Goal: Information Seeking & Learning: Check status

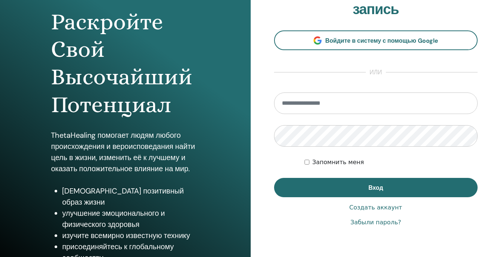
scroll to position [74, 0]
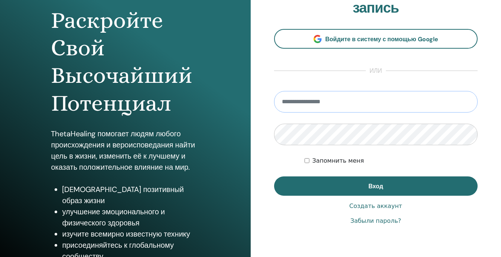
click at [292, 100] on input "email" at bounding box center [376, 102] width 204 height 22
paste input "**********"
type input "**********"
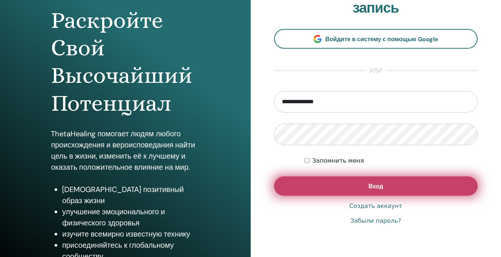
click at [382, 190] on ya-tr-span "Вход" at bounding box center [375, 186] width 15 height 8
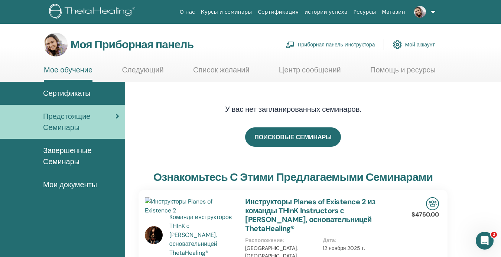
click at [82, 154] on ya-tr-span "Завершенные Семинары" at bounding box center [67, 155] width 49 height 21
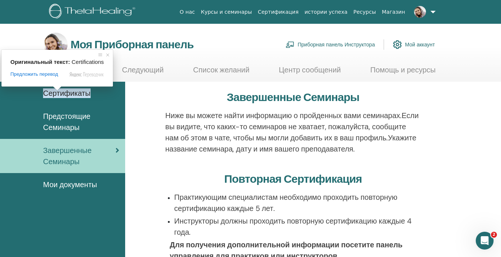
click at [55, 92] on ya-tr-span "Сертификаты" at bounding box center [67, 93] width 48 height 10
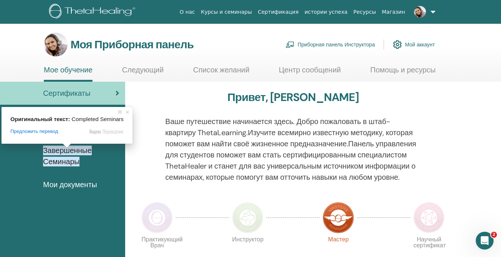
click at [63, 162] on ya-tr-span "Завершенные Семинары" at bounding box center [67, 155] width 49 height 21
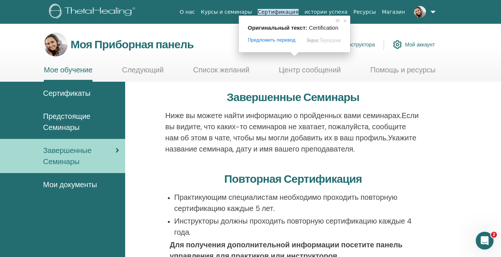
click at [295, 12] on ya-tr-span "Сертификация" at bounding box center [278, 12] width 41 height 6
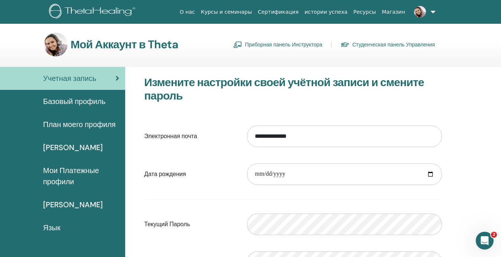
click at [469, 35] on div "Мой Аккаунт в Theta Приборная панель Инструктора Студенческая панель Управления" at bounding box center [263, 45] width 475 height 24
click at [252, 13] on ya-tr-span "Курсы и семинары" at bounding box center [226, 12] width 51 height 6
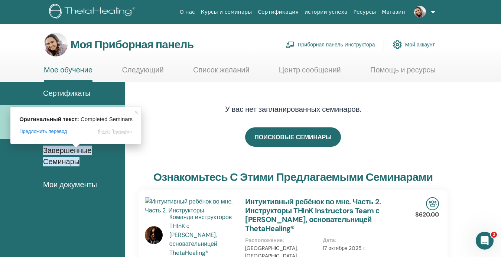
click at [68, 153] on ya-tr-span "Завершенные Семинары" at bounding box center [67, 155] width 49 height 21
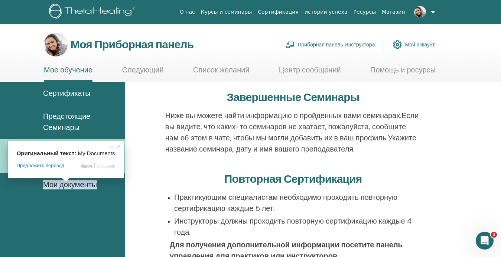
click at [65, 182] on span at bounding box center [66, 179] width 10 height 4
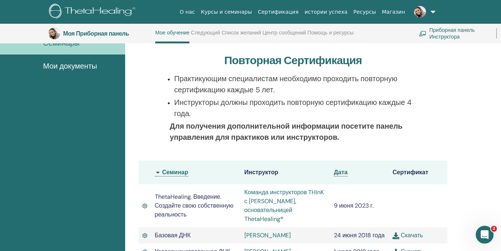
scroll to position [131, 0]
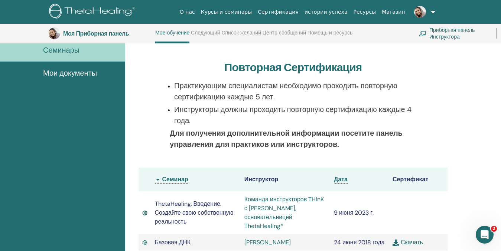
click at [61, 75] on ya-tr-span "Мои документы" at bounding box center [70, 73] width 54 height 10
